Goal: Information Seeking & Learning: Learn about a topic

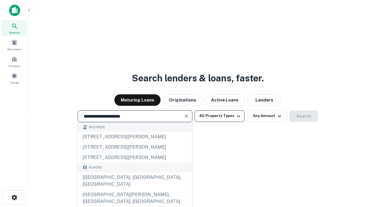
click at [135, 189] on div "[GEOGRAPHIC_DATA], [GEOGRAPHIC_DATA], [GEOGRAPHIC_DATA]" at bounding box center [135, 180] width 114 height 17
click at [220, 116] on button "All Property Types" at bounding box center [220, 115] width 50 height 11
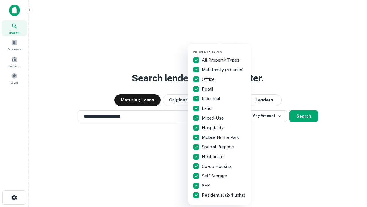
type input "**********"
click at [224, 48] on button "button" at bounding box center [224, 48] width 63 height 0
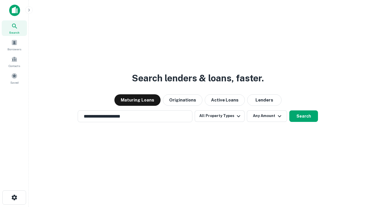
scroll to position [9, 0]
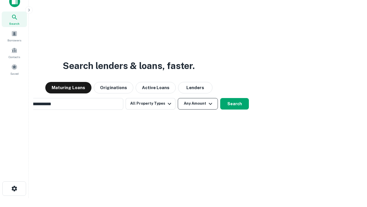
click at [178, 98] on button "Any Amount" at bounding box center [198, 103] width 40 height 11
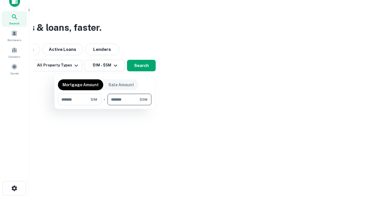
type input "*******"
click at [105, 105] on button "button" at bounding box center [105, 105] width 94 height 0
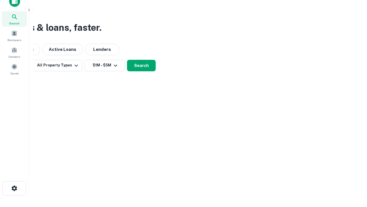
scroll to position [3, 106]
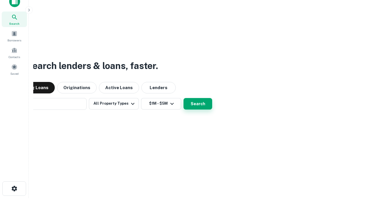
click at [184, 98] on button "Search" at bounding box center [198, 103] width 29 height 11
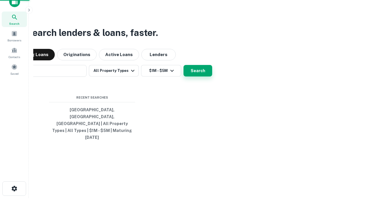
scroll to position [15, 162]
